Goal: Transaction & Acquisition: Obtain resource

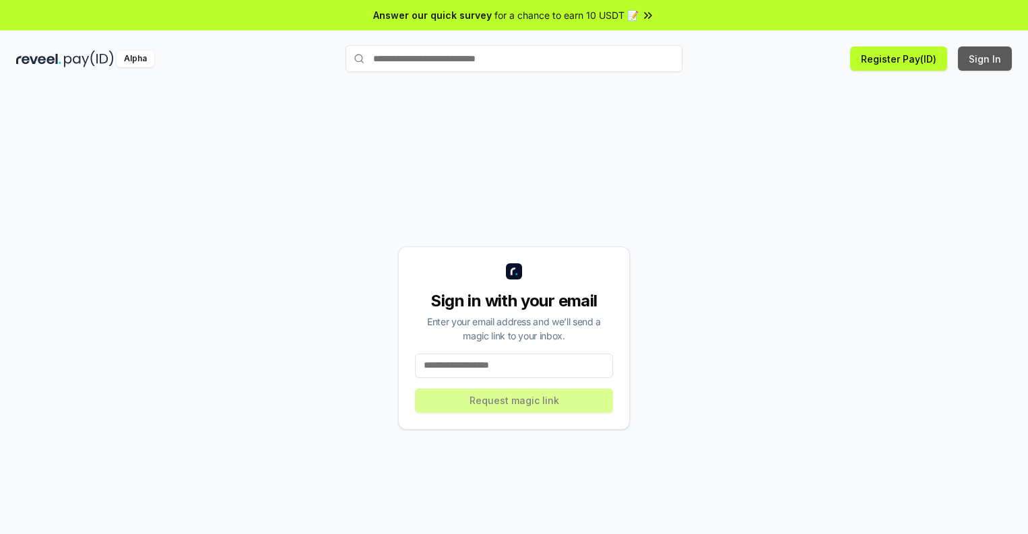
click at [986, 59] on button "Sign In" at bounding box center [985, 58] width 54 height 24
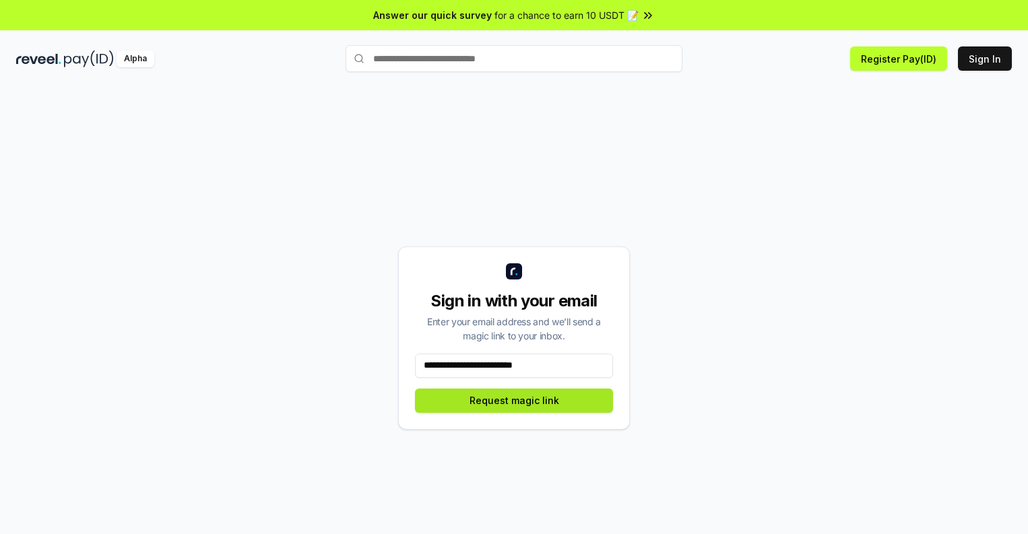
type input "**********"
click at [514, 400] on button "Request magic link" at bounding box center [514, 401] width 198 height 24
